Goal: Task Accomplishment & Management: Use online tool/utility

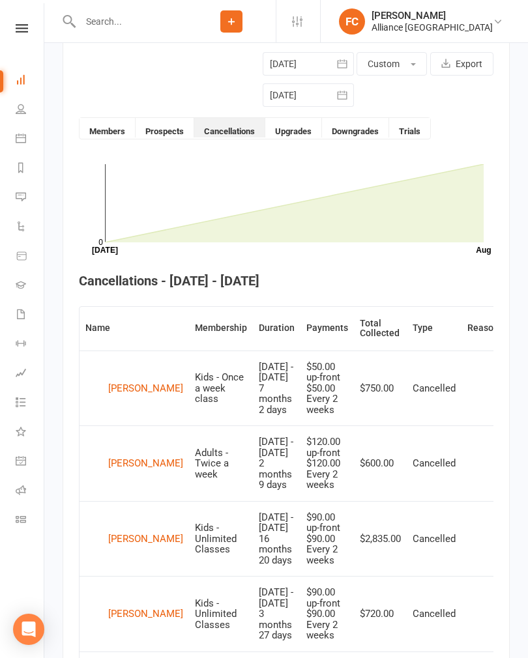
click at [32, 78] on link "Dashboard" at bounding box center [30, 80] width 29 height 29
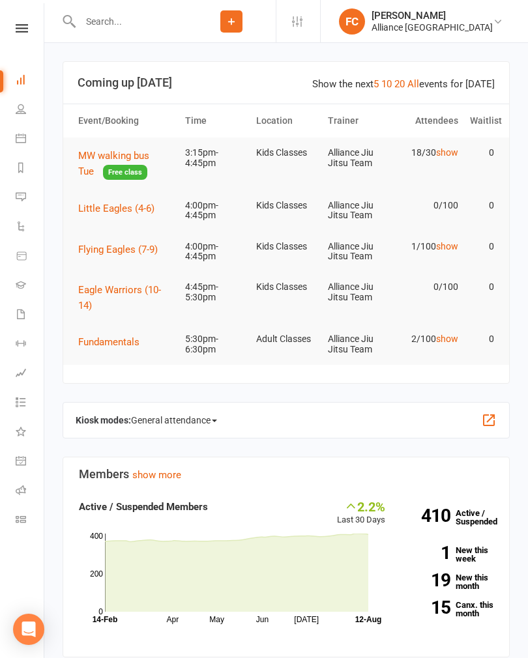
click at [102, 157] on span "MW walking bus Tue" at bounding box center [113, 163] width 71 height 27
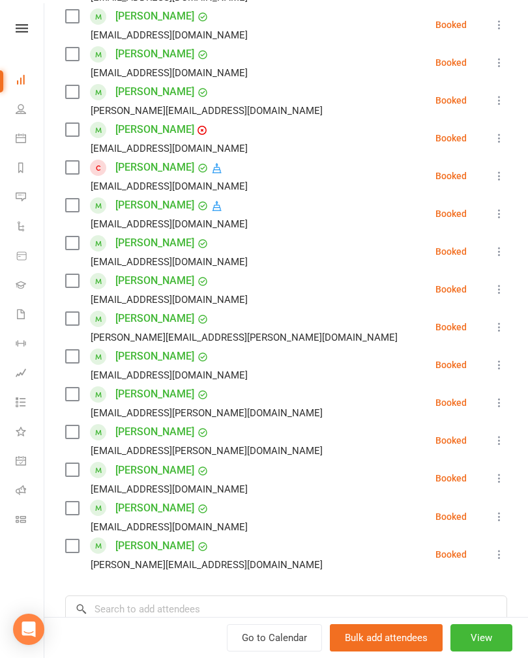
scroll to position [348, 0]
click at [223, 159] on div "Arlo Harris Hodge" at bounding box center [169, 168] width 108 height 21
click at [223, 172] on icon at bounding box center [217, 169] width 12 height 12
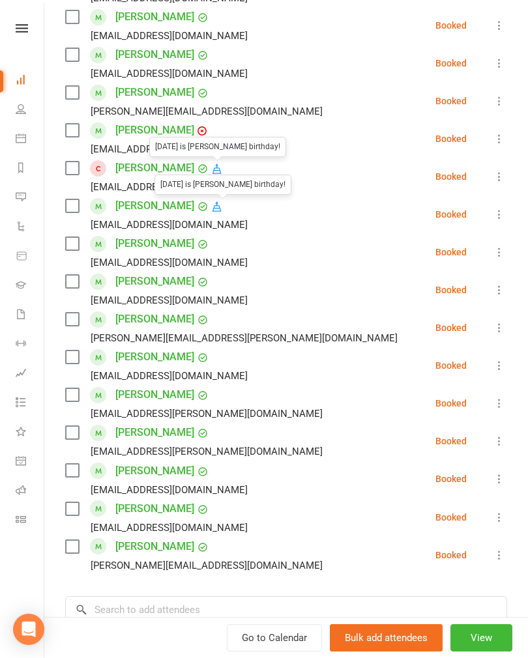
click at [222, 206] on icon at bounding box center [216, 207] width 9 height 10
click at [218, 164] on icon at bounding box center [217, 169] width 12 height 12
click at [223, 204] on icon at bounding box center [217, 207] width 12 height 12
click at [223, 167] on icon at bounding box center [217, 169] width 12 height 12
click at [223, 205] on icon at bounding box center [217, 207] width 12 height 12
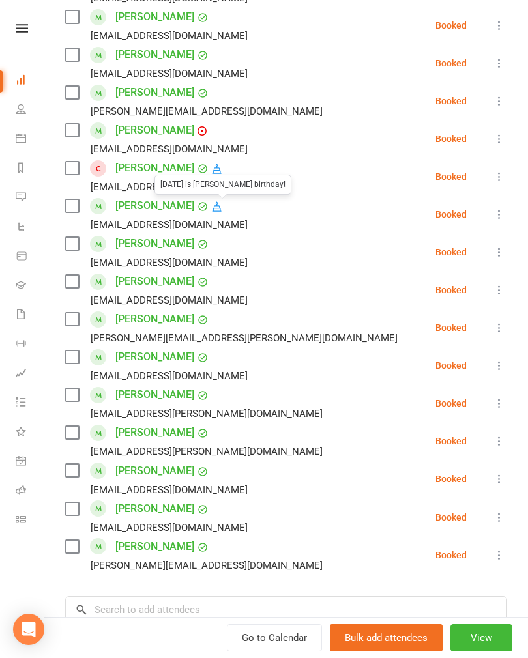
click at [223, 207] on icon at bounding box center [217, 207] width 12 height 12
click at [218, 169] on icon at bounding box center [216, 169] width 9 height 10
click at [223, 201] on icon at bounding box center [217, 207] width 12 height 12
click at [220, 166] on icon at bounding box center [217, 169] width 12 height 12
click at [223, 210] on icon at bounding box center [217, 207] width 12 height 12
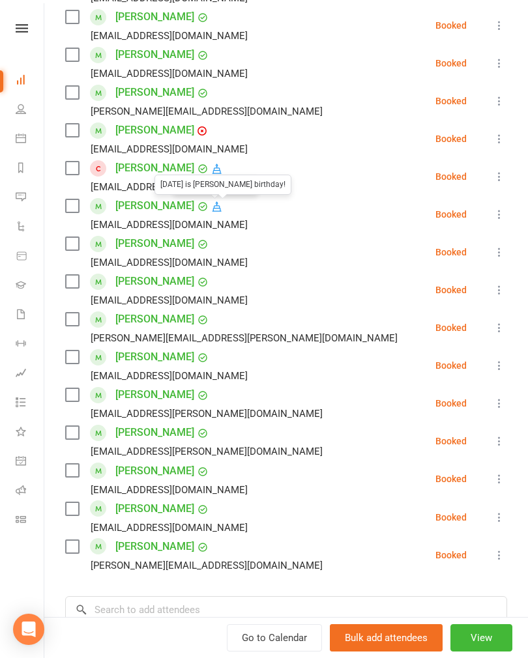
click at [209, 210] on icon at bounding box center [203, 207] width 12 height 12
click at [221, 203] on span at bounding box center [216, 205] width 14 height 13
click at [198, 132] on icon at bounding box center [202, 131] width 8 height 8
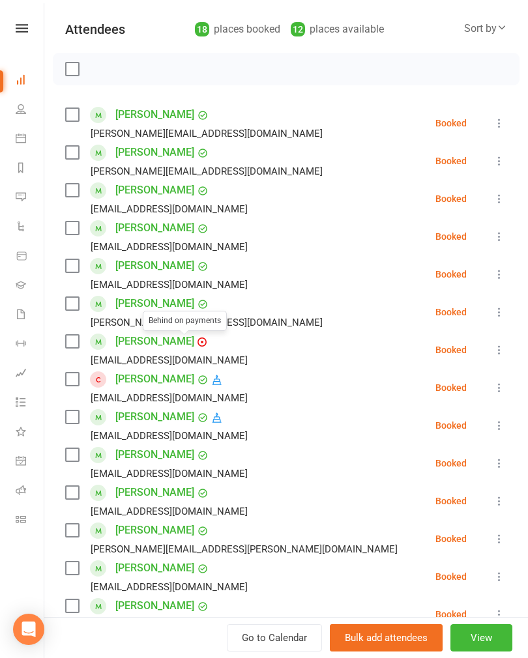
scroll to position [132, 0]
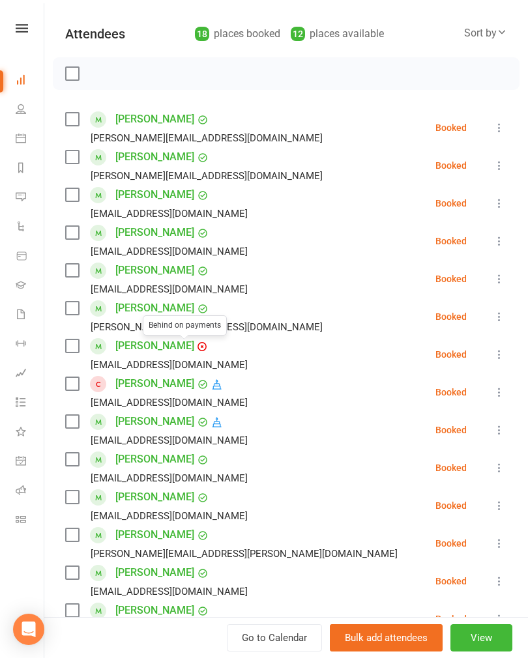
click at [471, 73] on div at bounding box center [286, 73] width 467 height 33
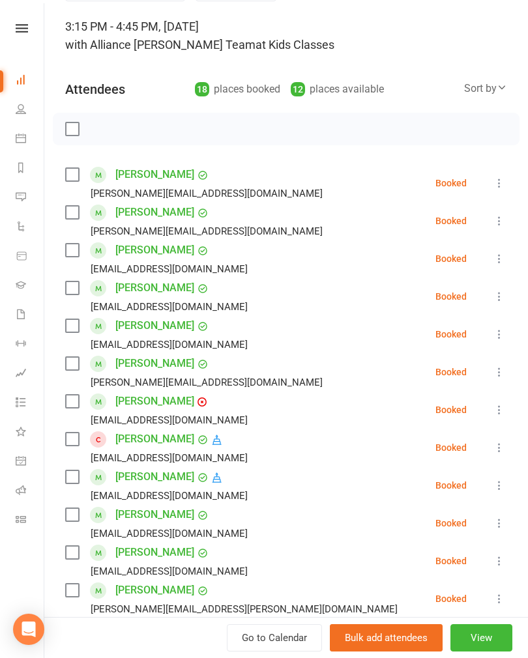
scroll to position [62, 0]
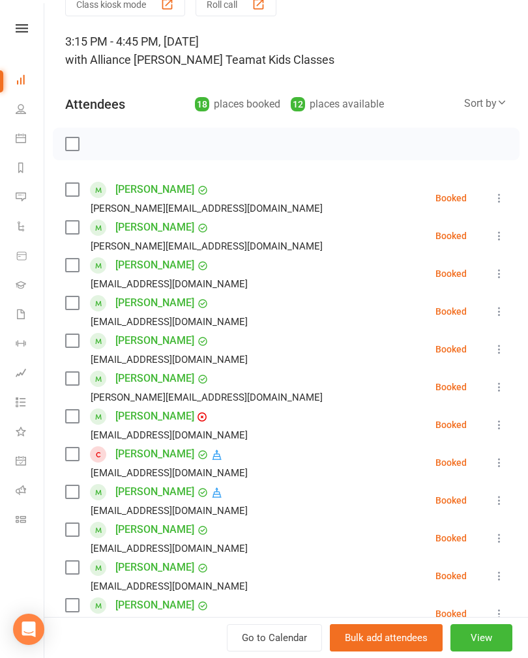
click at [490, 110] on div "Sort by" at bounding box center [485, 103] width 43 height 17
click at [467, 157] on link "First name" at bounding box center [441, 157] width 129 height 26
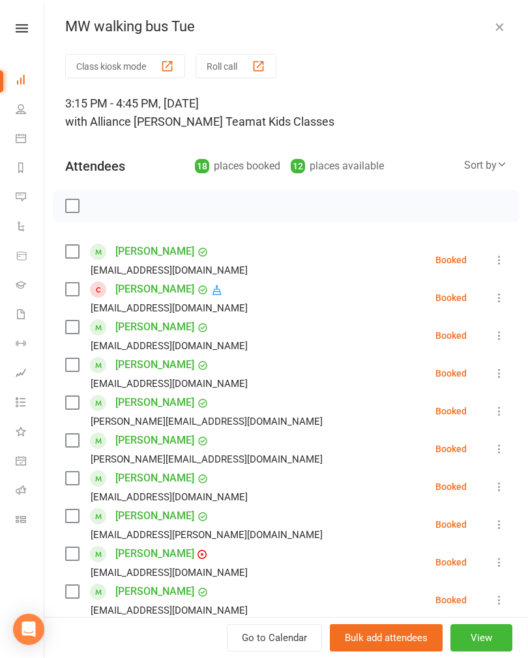
scroll to position [0, 0]
click at [496, 298] on icon at bounding box center [499, 297] width 13 height 13
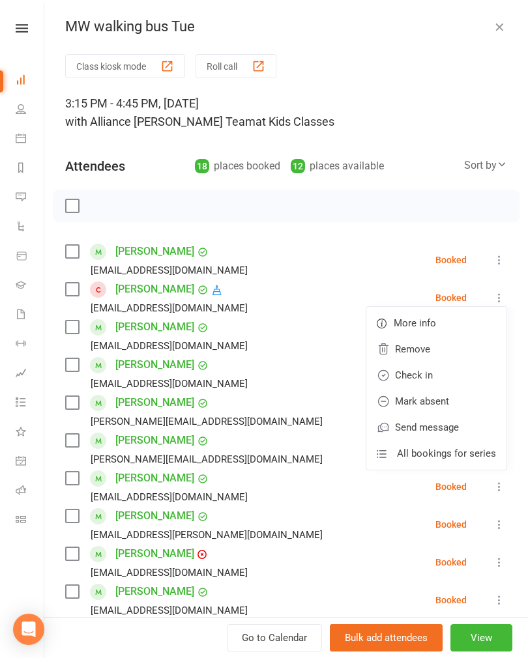
click at [428, 347] on link "Remove" at bounding box center [436, 349] width 140 height 26
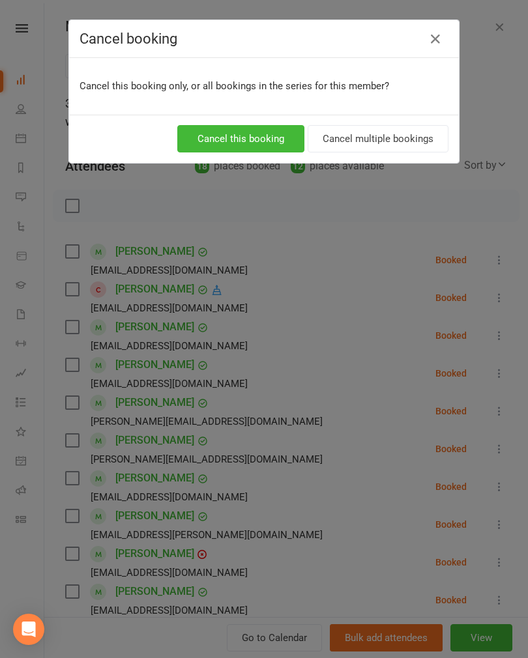
click at [280, 136] on button "Cancel this booking" at bounding box center [240, 138] width 127 height 27
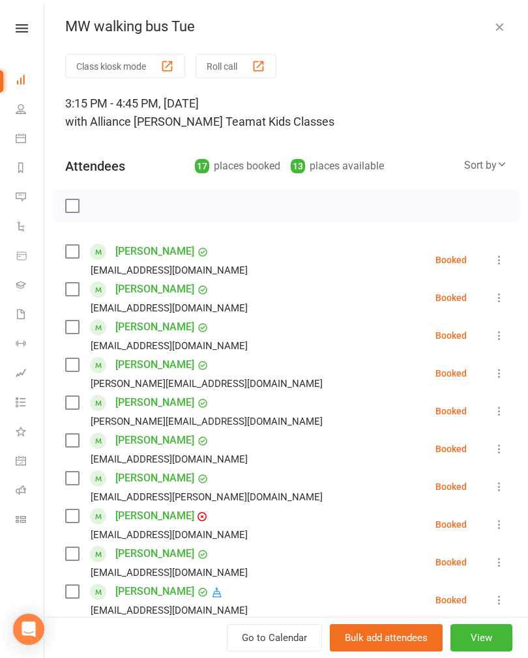
click at [76, 250] on label at bounding box center [71, 251] width 13 height 13
click at [77, 293] on label at bounding box center [71, 289] width 13 height 13
click at [78, 328] on label at bounding box center [71, 327] width 13 height 13
click at [78, 362] on label at bounding box center [71, 364] width 13 height 13
click at [77, 398] on label at bounding box center [71, 402] width 13 height 13
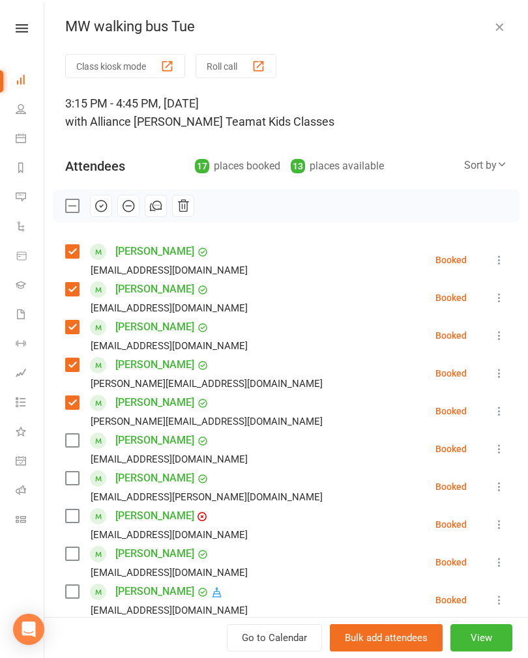
click at [70, 441] on label at bounding box center [71, 440] width 13 height 13
click at [76, 474] on label at bounding box center [71, 478] width 13 height 13
click at [68, 519] on label at bounding box center [71, 516] width 13 height 13
click at [74, 549] on label at bounding box center [71, 553] width 13 height 13
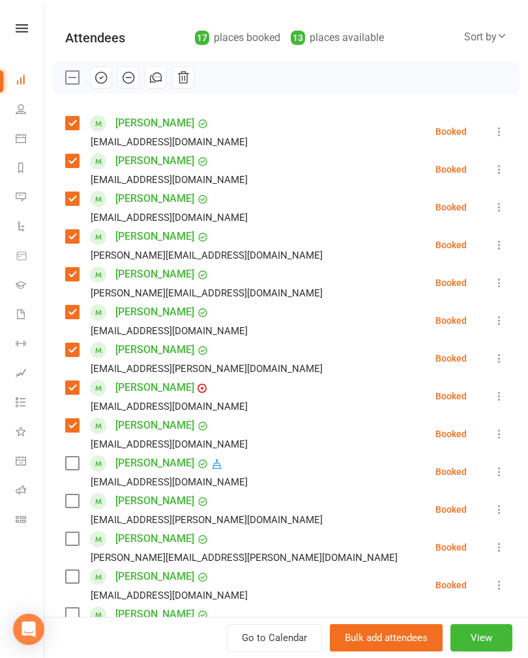
scroll to position [128, 0]
click at [76, 470] on label at bounding box center [71, 463] width 13 height 13
click at [76, 505] on label at bounding box center [71, 501] width 13 height 13
click at [77, 540] on label at bounding box center [71, 538] width 13 height 13
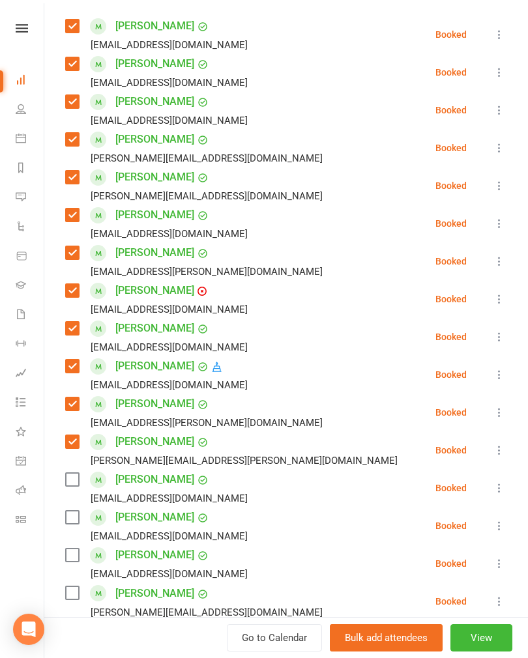
scroll to position [225, 0]
click at [68, 481] on label at bounding box center [71, 480] width 13 height 13
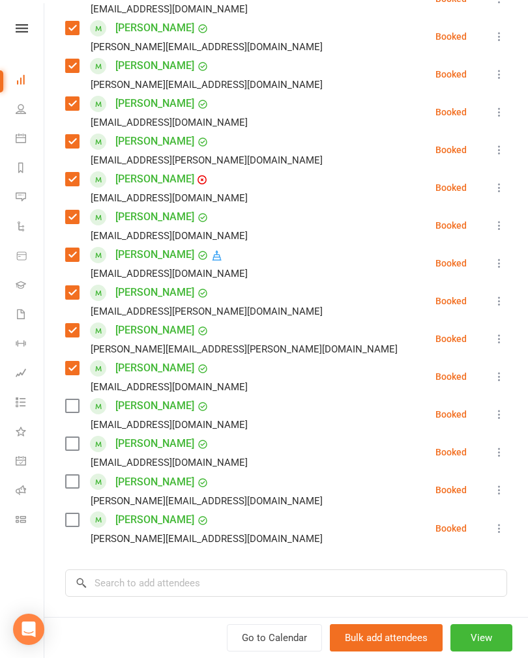
scroll to position [338, 0]
click at [71, 409] on label at bounding box center [71, 405] width 13 height 13
click at [74, 446] on label at bounding box center [71, 443] width 13 height 13
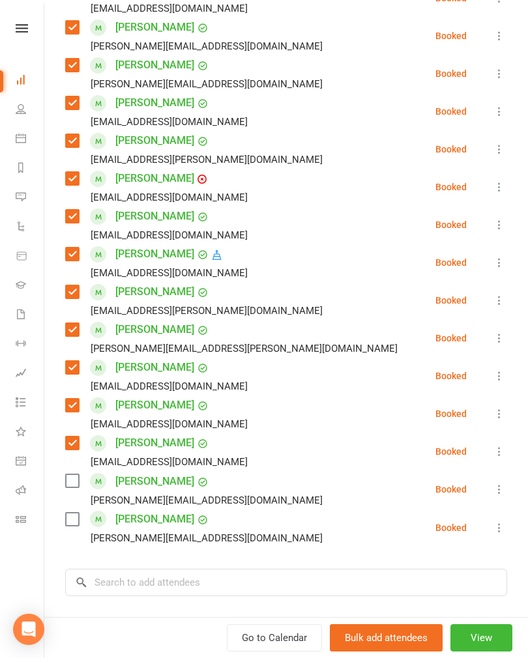
click at [70, 479] on label at bounding box center [71, 480] width 13 height 13
click at [74, 520] on label at bounding box center [71, 519] width 13 height 13
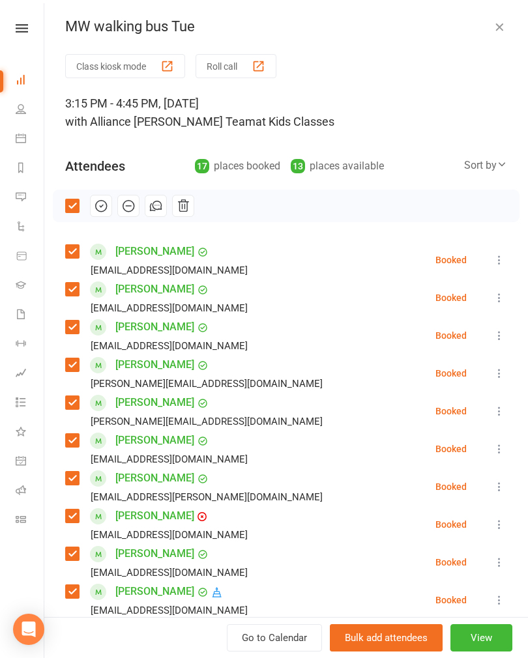
scroll to position [0, 0]
click at [157, 207] on icon "button" at bounding box center [156, 206] width 14 height 14
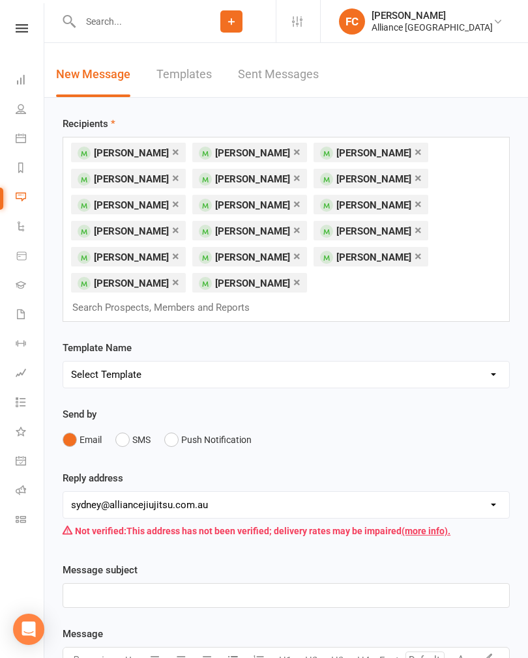
click at [205, 362] on select "Select Template [Email] Belt Promotion [Email] Booking [Email] Happy Birthday […" at bounding box center [286, 375] width 446 height 26
select select "5"
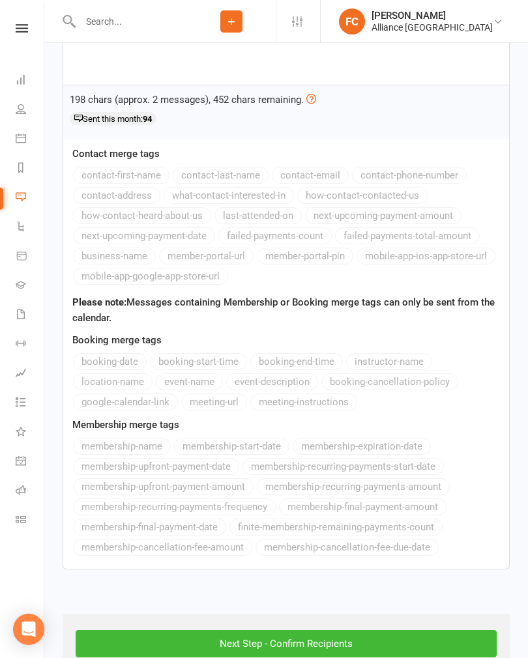
scroll to position [606, 0]
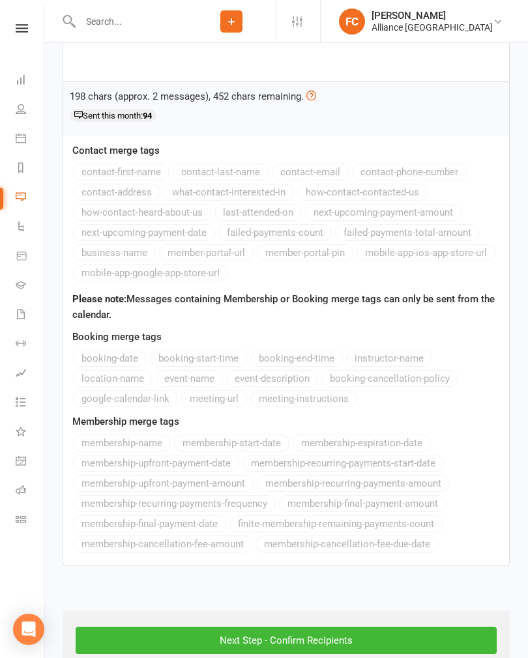
click at [252, 627] on input "Next Step - Confirm Recipients" at bounding box center [286, 640] width 421 height 27
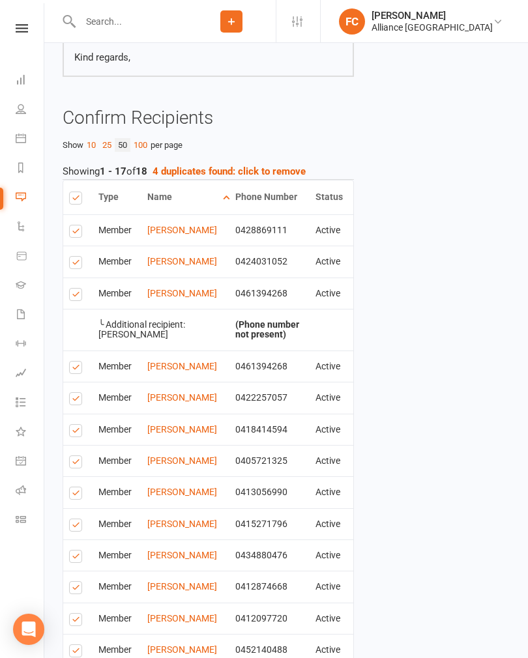
scroll to position [510, 0]
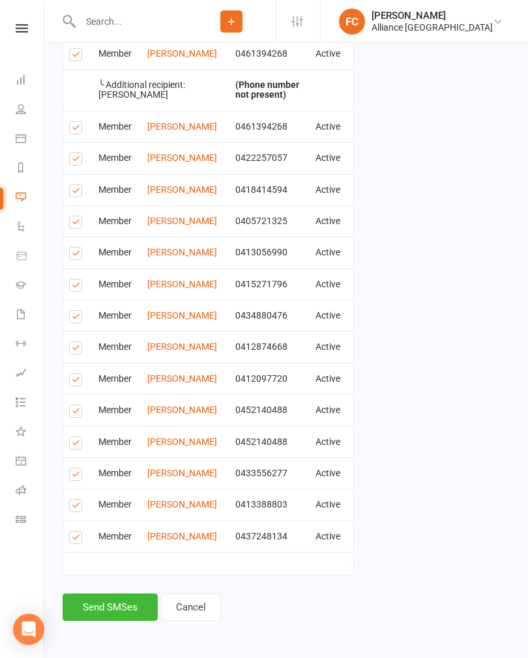
click at [109, 613] on button "Send SMSes" at bounding box center [110, 607] width 95 height 27
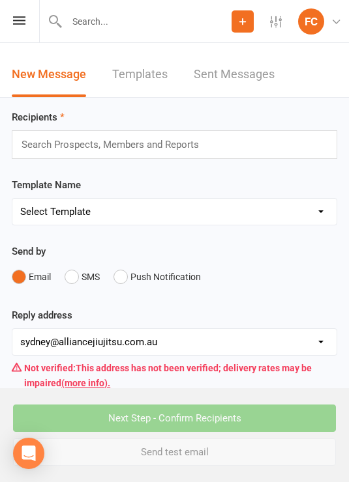
click at [286, 138] on div "Search Prospects, Members and Reports" at bounding box center [174, 144] width 325 height 29
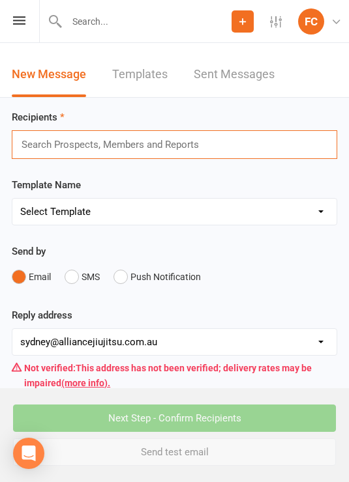
click at [13, 21] on icon at bounding box center [19, 20] width 12 height 8
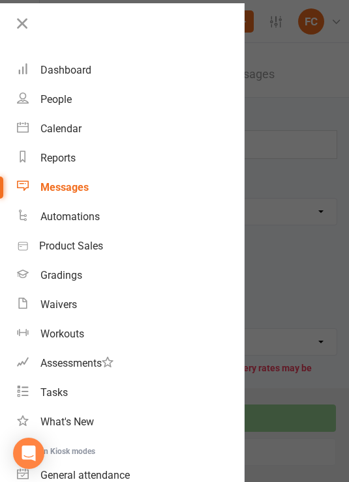
click at [97, 70] on link "Dashboard" at bounding box center [130, 69] width 227 height 29
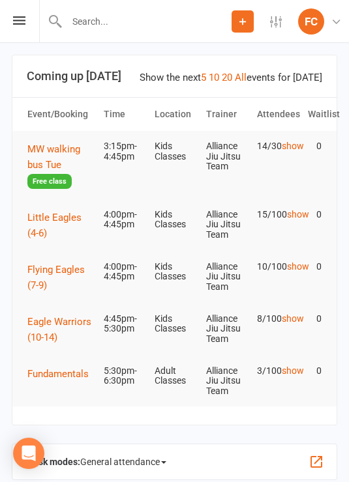
click at [57, 270] on span "Flying Eagles (7-9)" at bounding box center [55, 277] width 57 height 27
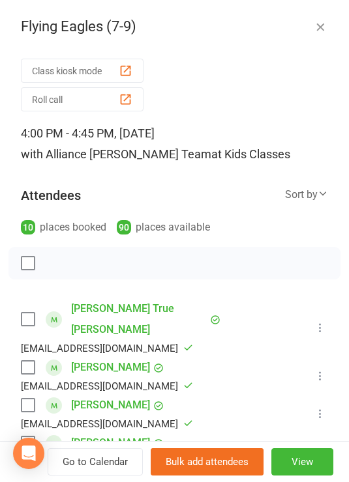
click at [98, 97] on button "Roll call" at bounding box center [82, 99] width 123 height 24
click at [102, 91] on button "Roll call" at bounding box center [82, 99] width 123 height 24
click at [115, 96] on button "Roll call" at bounding box center [82, 99] width 123 height 24
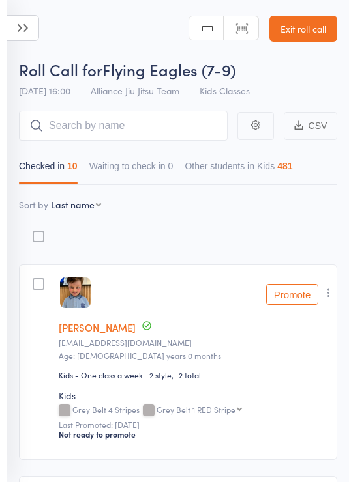
click at [83, 205] on select "First name Last name Birthday [DATE]? Behind on payments? Check in time Next pa…" at bounding box center [76, 204] width 50 height 13
select select "10"
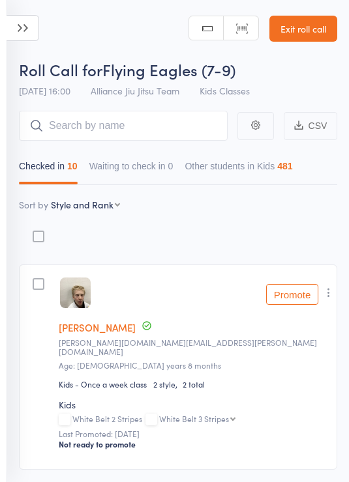
click at [44, 90] on span "[DATE] 16:00" at bounding box center [44, 90] width 51 height 13
click at [45, 93] on span "[DATE] 16:00" at bounding box center [44, 90] width 51 height 13
click at [27, 23] on icon at bounding box center [23, 28] width 33 height 26
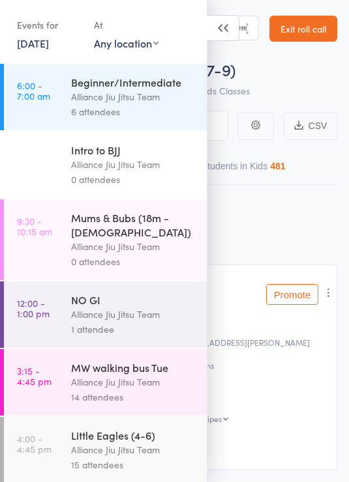
click at [49, 38] on link "[DATE]" at bounding box center [33, 43] width 32 height 14
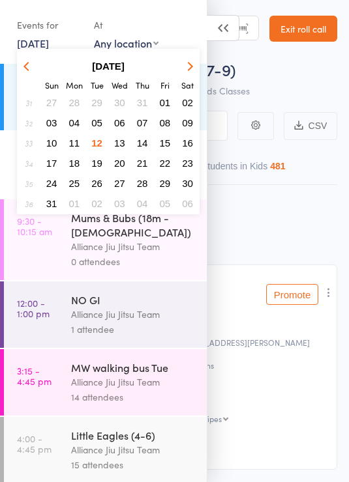
click at [98, 140] on span "12" at bounding box center [96, 143] width 11 height 11
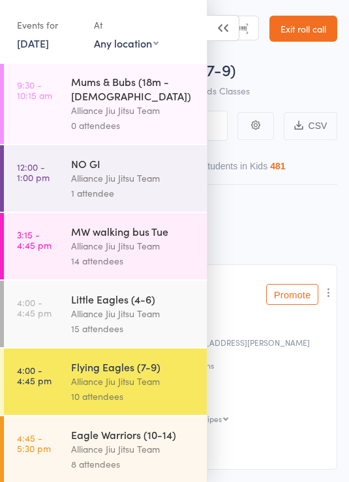
scroll to position [153, 0]
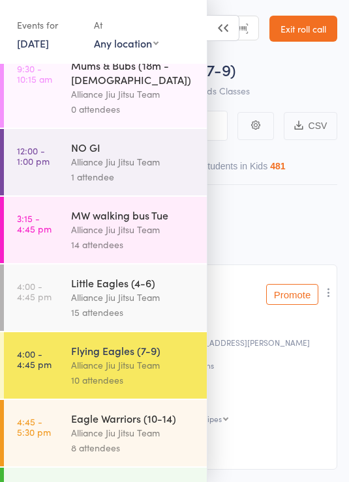
click at [148, 360] on div "Alliance Jiu Jitsu Team" at bounding box center [133, 365] width 124 height 15
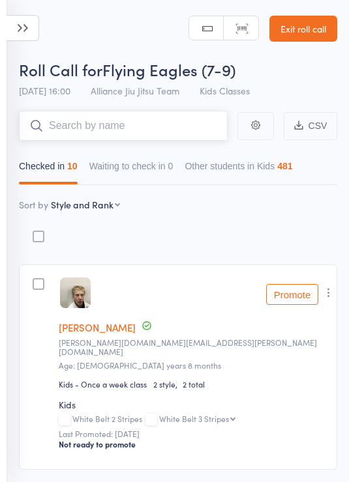
click at [157, 123] on input "search" at bounding box center [123, 126] width 209 height 30
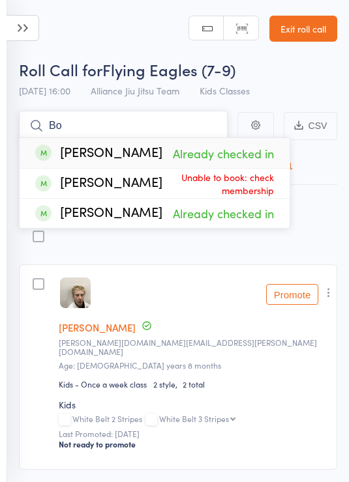
type input "B"
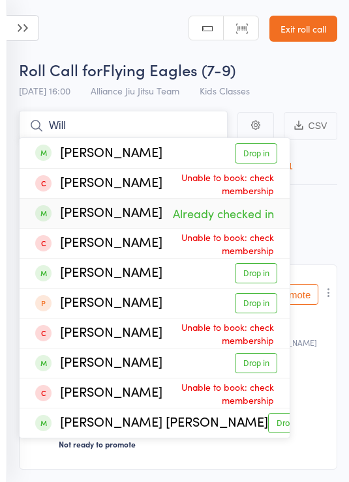
type input "Will"
click at [288, 199] on li "Will Forbes Already checked in" at bounding box center [155, 213] width 270 height 30
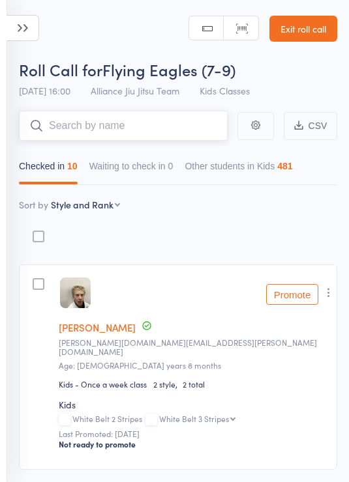
click at [163, 122] on input "search" at bounding box center [123, 126] width 209 height 30
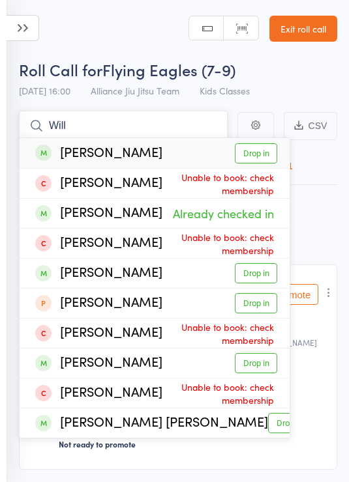
type input "Will"
click at [254, 158] on link "Drop in" at bounding box center [256, 153] width 42 height 20
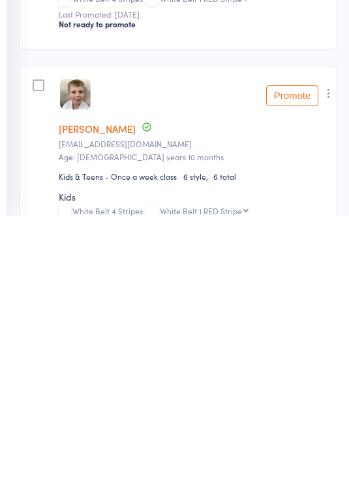
scroll to position [796, 0]
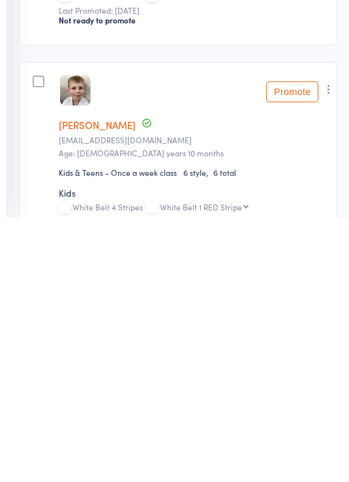
click at [330, 348] on icon "button" at bounding box center [328, 354] width 13 height 13
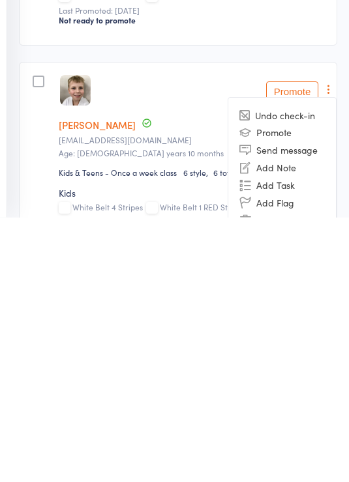
scroll to position [1062, 0]
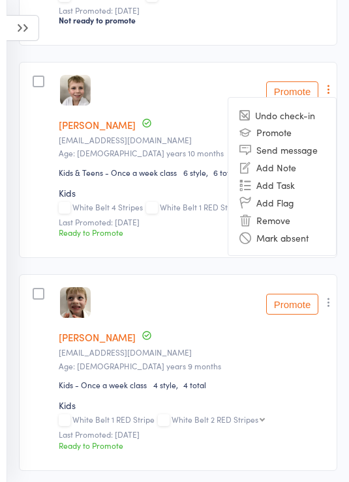
click at [291, 222] on li "Remove" at bounding box center [282, 220] width 108 height 18
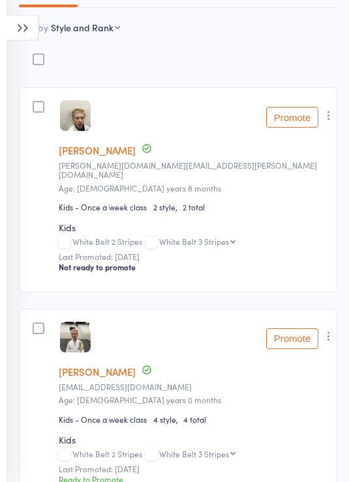
scroll to position [0, 0]
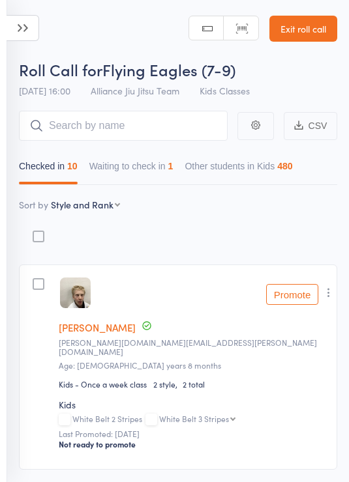
click at [163, 166] on button "Waiting to check in 1" at bounding box center [131, 169] width 84 height 30
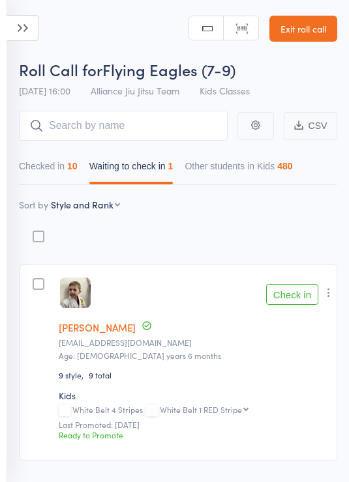
click at [292, 294] on button "Check in" at bounding box center [292, 294] width 52 height 21
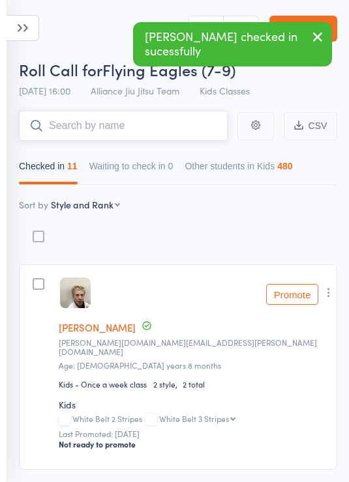
click at [145, 116] on input "search" at bounding box center [123, 126] width 209 height 30
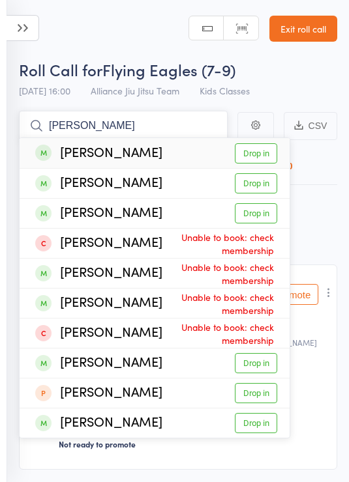
type input "Luca correa"
click at [257, 151] on link "Drop in" at bounding box center [256, 153] width 42 height 20
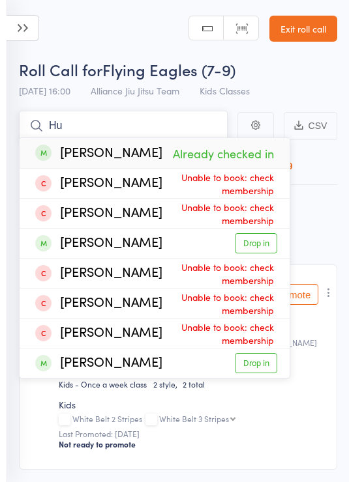
type input "H"
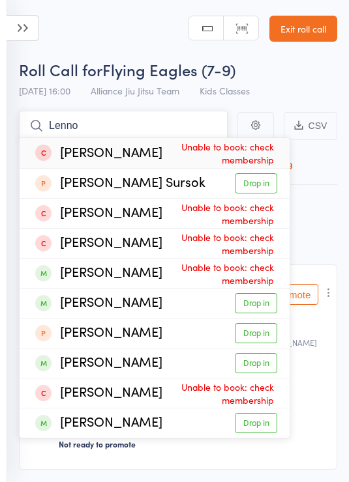
type input "Lenno"
click at [308, 26] on link "Exit roll call" at bounding box center [303, 29] width 68 height 26
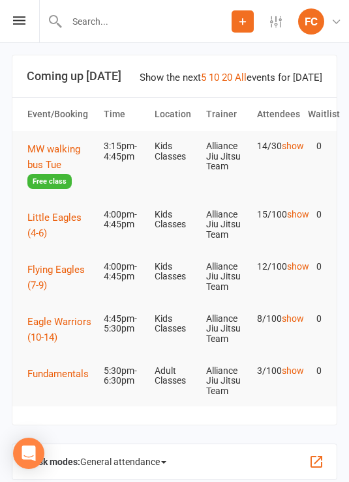
click at [57, 271] on span "Flying Eagles (7-9)" at bounding box center [55, 277] width 57 height 27
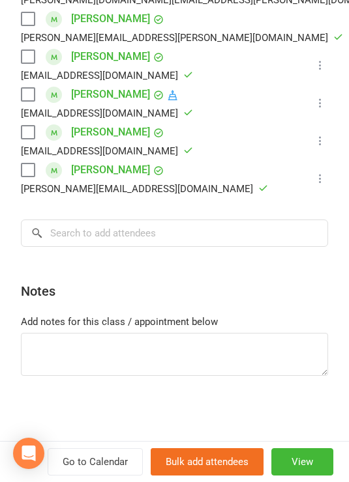
scroll to position [575, 0]
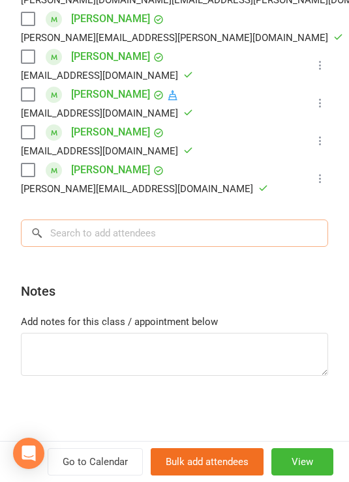
click at [230, 229] on input "search" at bounding box center [174, 233] width 307 height 27
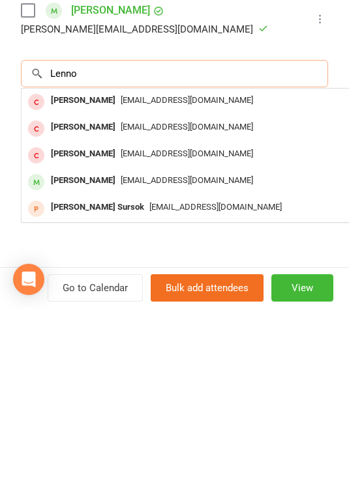
scroll to position [555, 0]
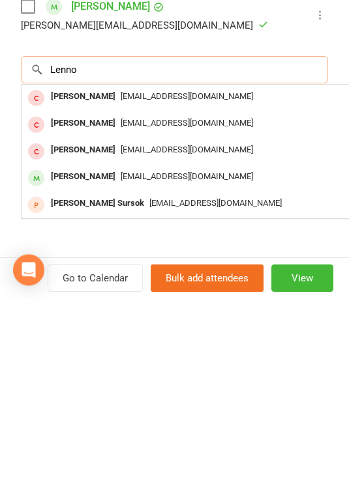
type input "Lenno"
click at [287, 351] on div "[EMAIL_ADDRESS][DOMAIN_NAME]" at bounding box center [216, 360] width 379 height 19
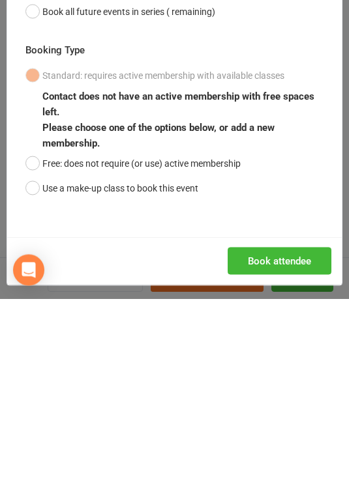
scroll to position [184, 0]
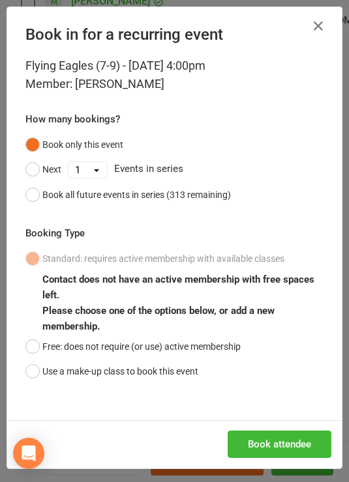
click at [41, 345] on button "Free: does not require (or use) active membership" at bounding box center [132, 346] width 215 height 25
click at [306, 444] on button "Book attendee" at bounding box center [279, 444] width 104 height 27
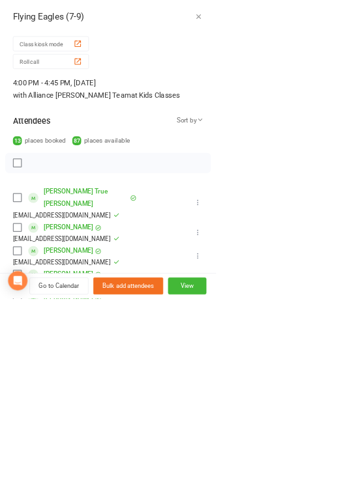
scroll to position [183, 0]
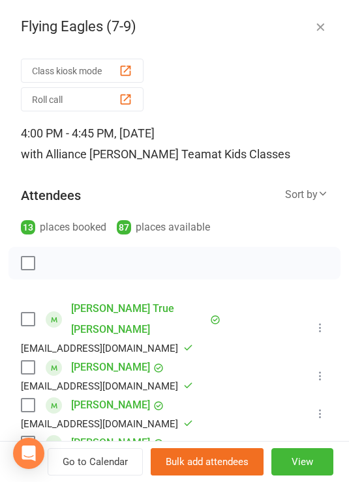
click at [114, 100] on button "Roll call" at bounding box center [82, 99] width 123 height 24
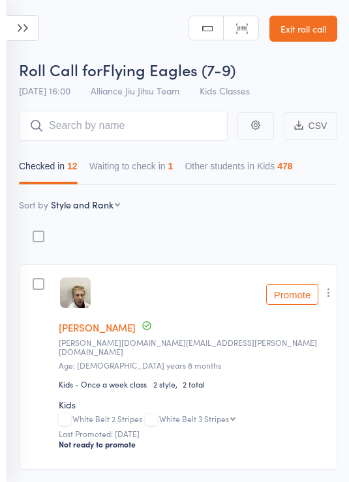
click at [158, 162] on button "Waiting to check in 1" at bounding box center [131, 169] width 84 height 30
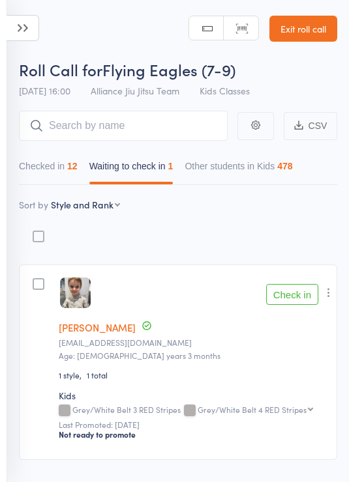
click at [298, 291] on button "Check in" at bounding box center [292, 294] width 52 height 21
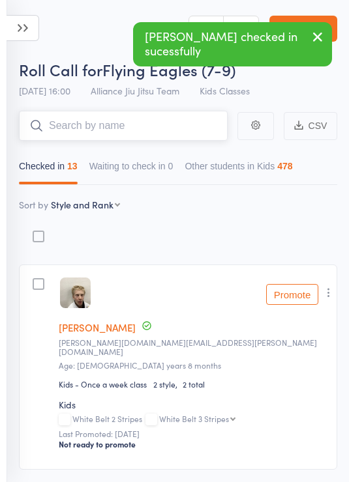
click at [141, 125] on input "search" at bounding box center [123, 126] width 209 height 30
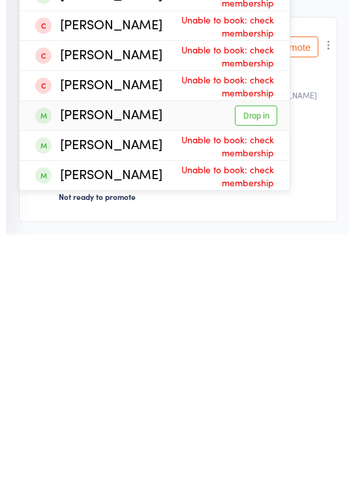
type input "[PERSON_NAME]"
click at [255, 353] on link "Drop in" at bounding box center [256, 363] width 42 height 20
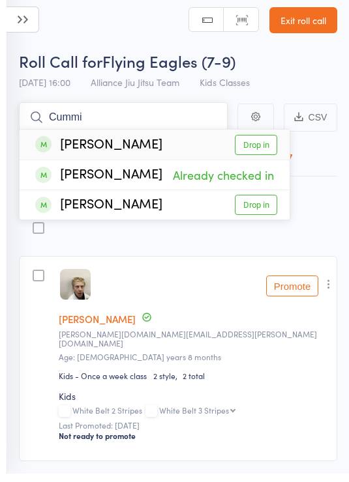
type input "Cummi"
click at [257, 206] on link "Drop in" at bounding box center [256, 213] width 42 height 20
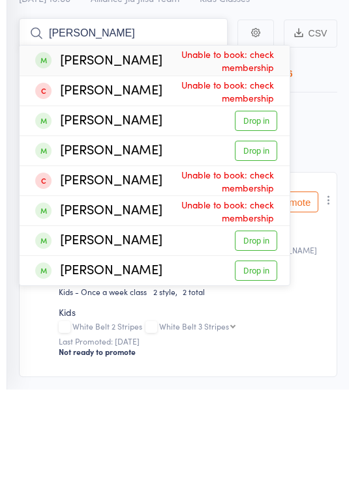
type input "[PERSON_NAME]"
click at [248, 203] on link "Drop in" at bounding box center [256, 213] width 42 height 20
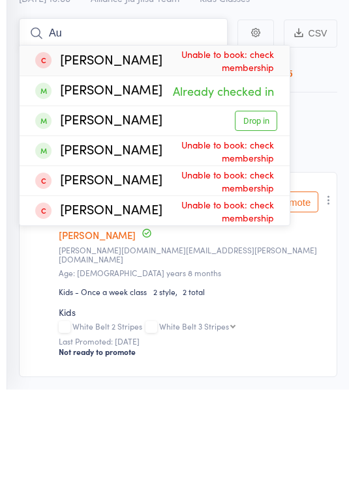
type input "A"
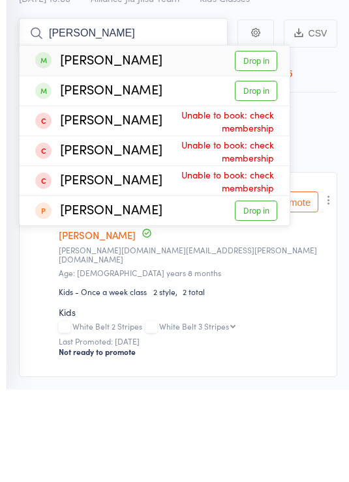
type input "[PERSON_NAME]"
click at [258, 143] on link "Drop in" at bounding box center [256, 153] width 42 height 20
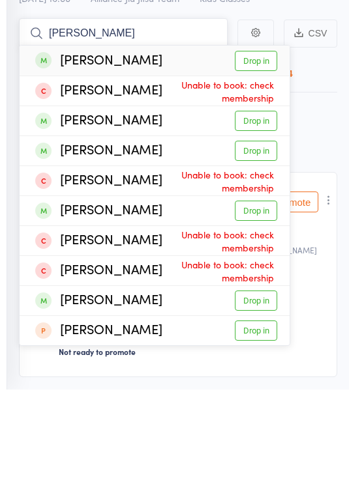
type input "[PERSON_NAME]"
click at [261, 203] on link "Drop in" at bounding box center [256, 213] width 42 height 20
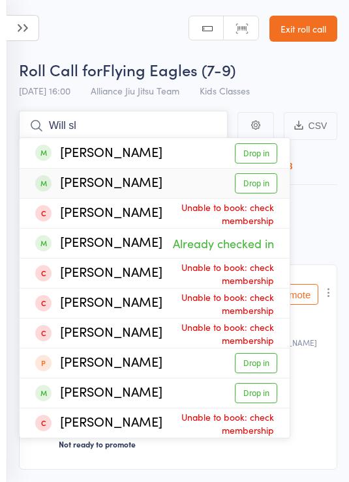
type input "Will sl"
click at [254, 178] on link "Drop in" at bounding box center [256, 183] width 42 height 20
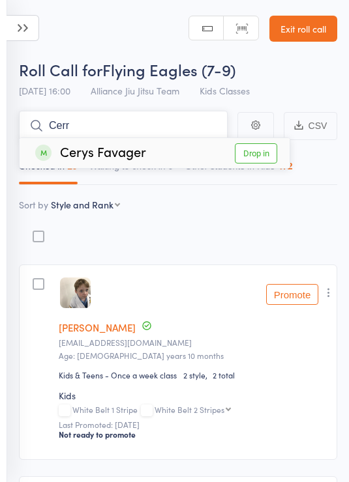
type input "Cerr"
click at [272, 151] on link "Drop in" at bounding box center [256, 153] width 42 height 20
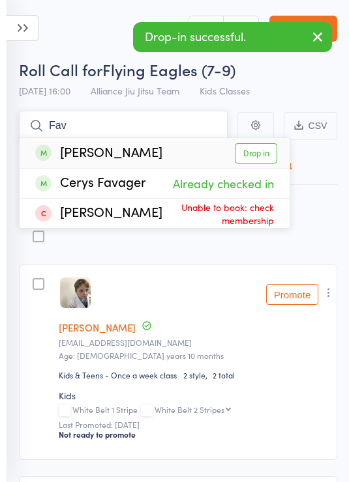
type input "Fav"
click at [257, 151] on link "Drop in" at bounding box center [256, 153] width 42 height 20
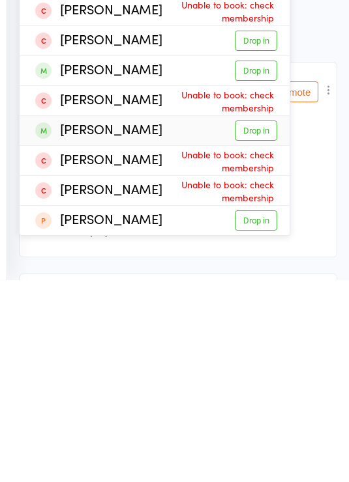
type input "Jack"
click at [257, 323] on link "Drop in" at bounding box center [256, 333] width 42 height 20
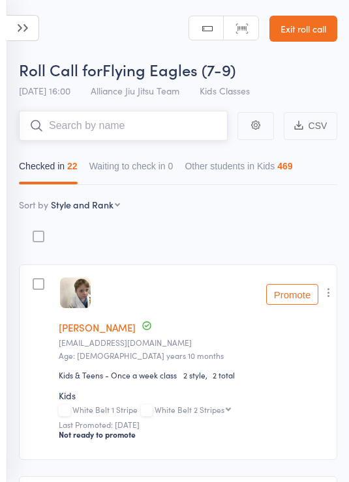
click at [158, 123] on input "search" at bounding box center [123, 126] width 209 height 30
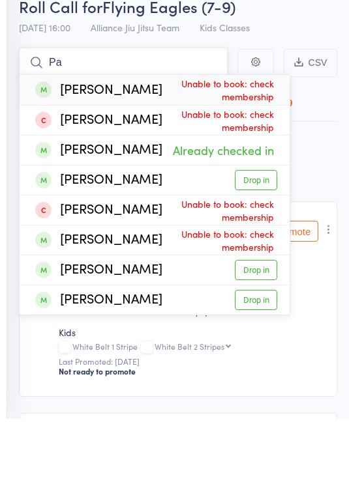
type input "P"
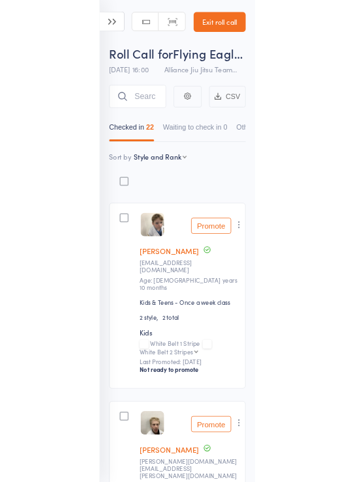
scroll to position [63, 0]
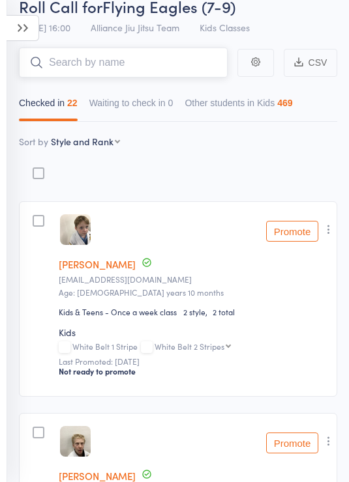
click at [156, 75] on input "search" at bounding box center [123, 63] width 209 height 30
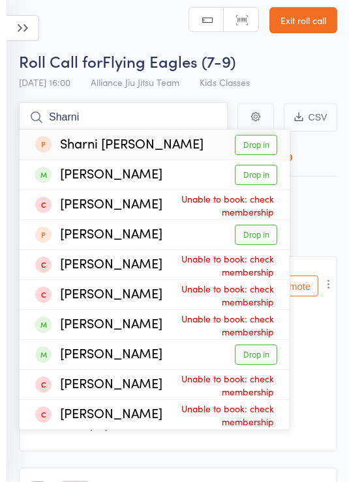
scroll to position [0, 0]
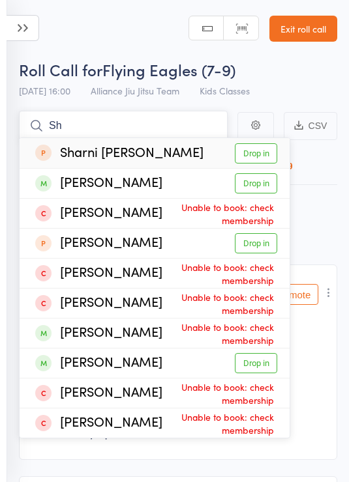
type input "S"
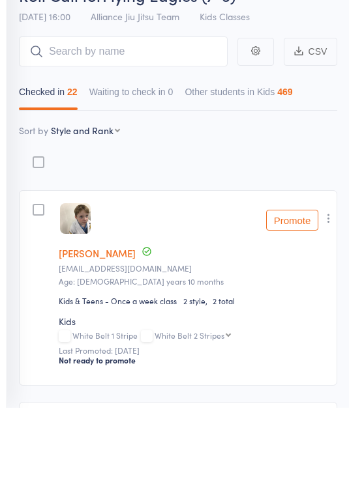
click at [114, 198] on select "First name Last name Birthday [DATE]? Behind on payments? Check in time Next pa…" at bounding box center [85, 204] width 69 height 13
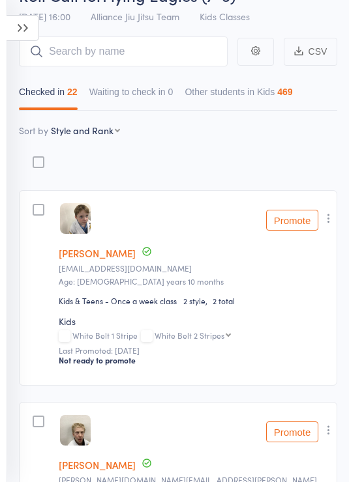
select select "9"
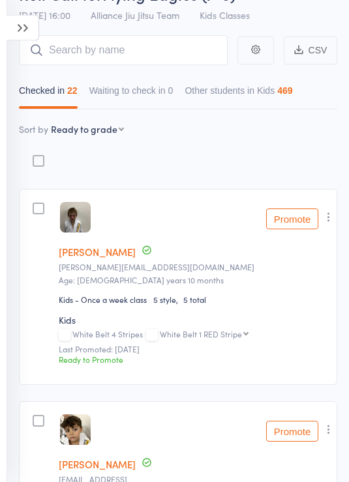
scroll to position [73, 0]
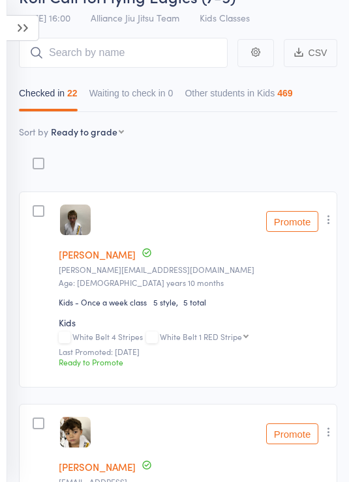
click at [109, 134] on select "First name Last name Birthday [DATE]? Behind on payments? Check in time Next pa…" at bounding box center [87, 131] width 73 height 13
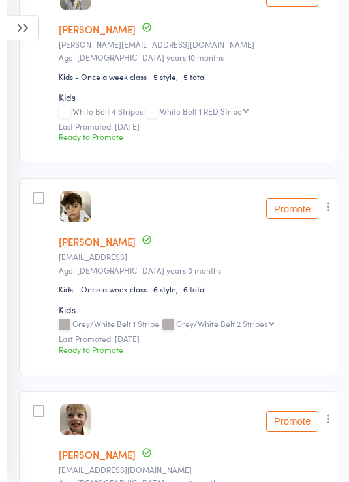
scroll to position [298, 0]
click at [295, 206] on button "Promote" at bounding box center [292, 208] width 52 height 21
